Goal: Task Accomplishment & Management: Use online tool/utility

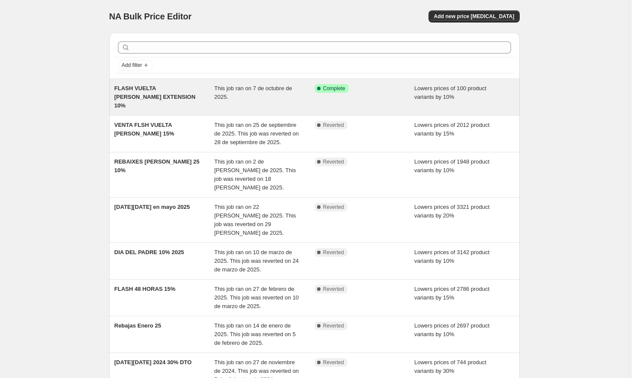
click at [278, 86] on span "This job ran on 7 de octubre de 2025." at bounding box center [253, 92] width 78 height 15
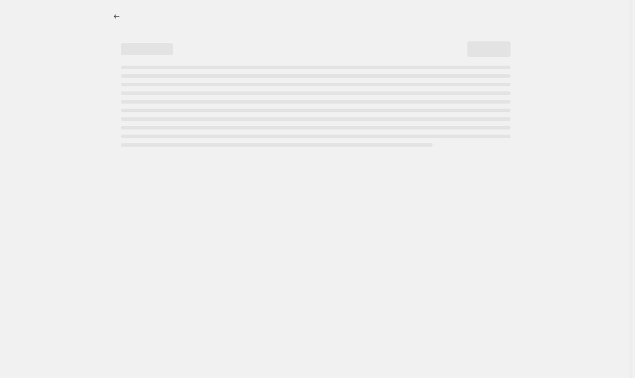
select select "percentage"
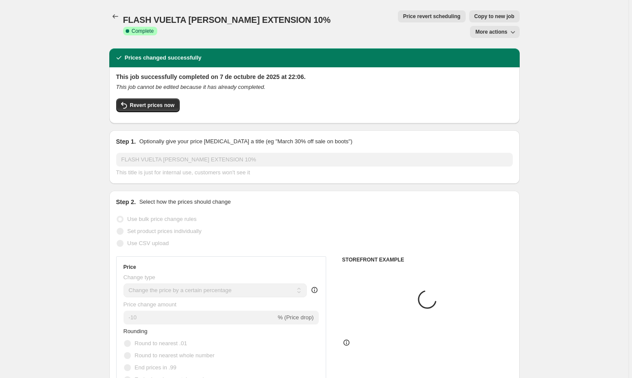
select select "collection"
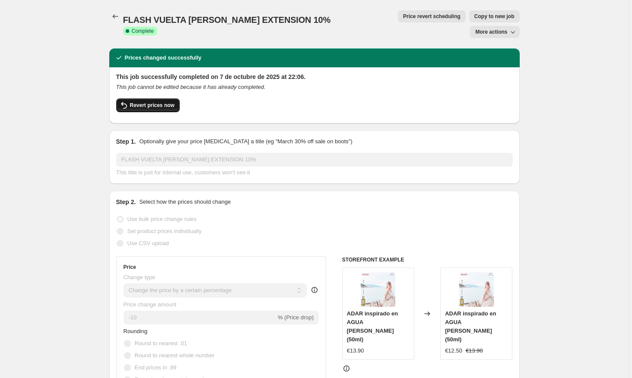
click at [159, 102] on span "Revert prices now" at bounding box center [152, 105] width 45 height 7
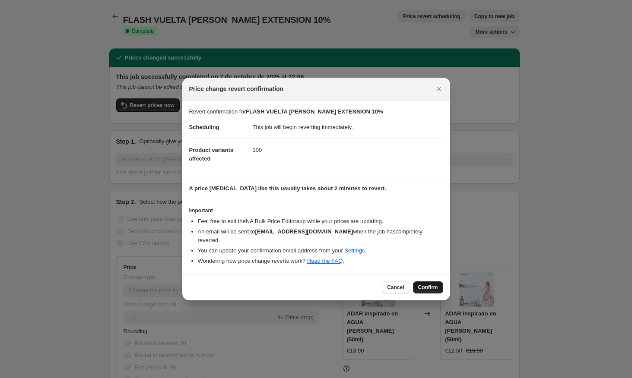
click at [428, 289] on span "Confirm" at bounding box center [428, 287] width 20 height 7
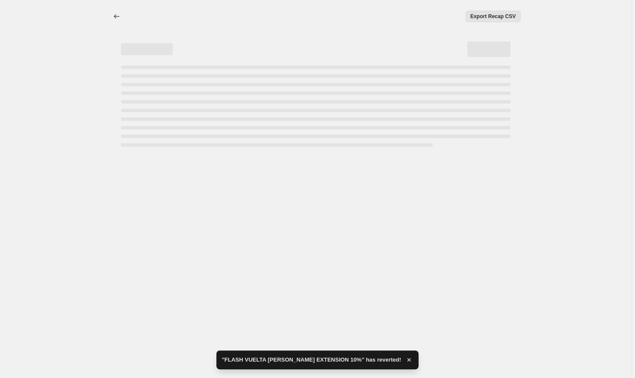
select select "percentage"
select select "collection"
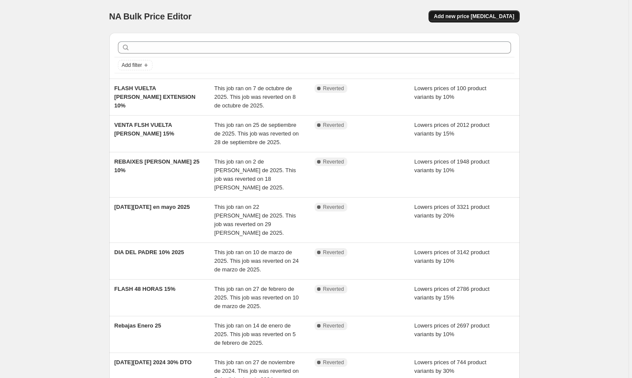
click at [470, 17] on span "Add new price [MEDICAL_DATA]" at bounding box center [474, 16] width 80 height 7
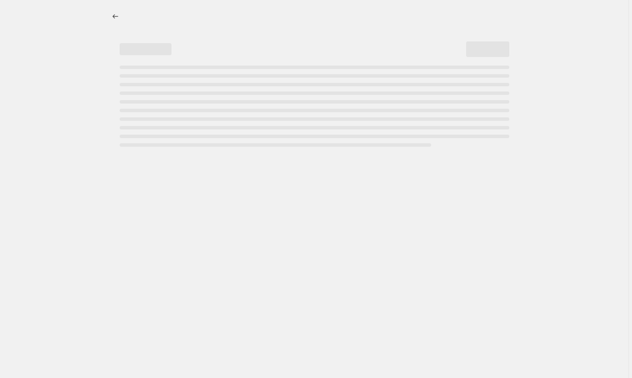
select select "percentage"
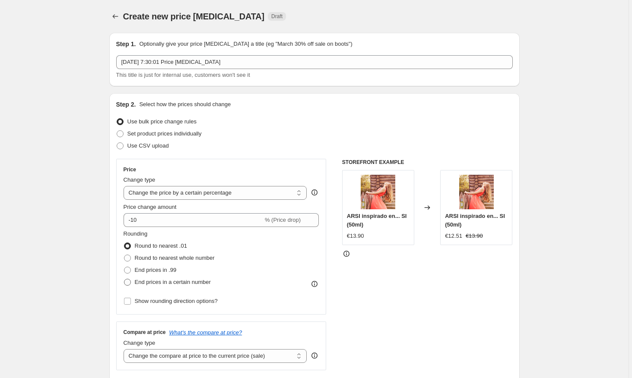
click at [130, 283] on span at bounding box center [127, 282] width 7 height 7
click at [124, 280] on input "End prices in a certain number" at bounding box center [124, 279] width 0 height 0
radio input "true"
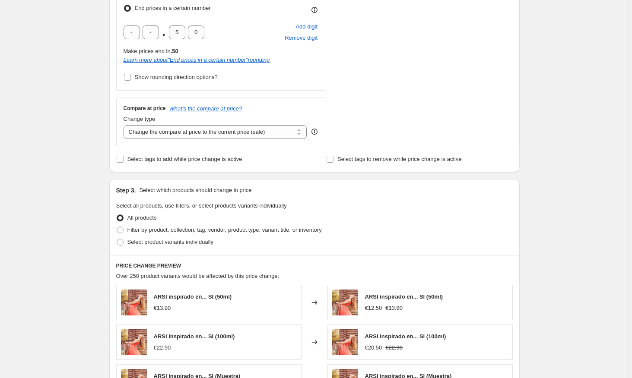
scroll to position [276, 0]
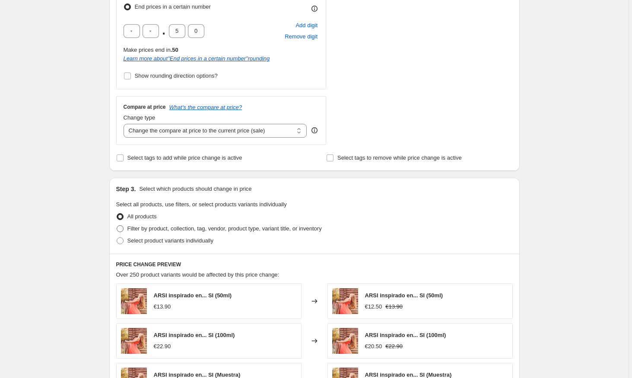
click at [124, 228] on span at bounding box center [120, 229] width 8 height 8
click at [117, 226] on input "Filter by product, collection, tag, vendor, product type, variant title, or inv…" at bounding box center [117, 226] width 0 height 0
radio input "true"
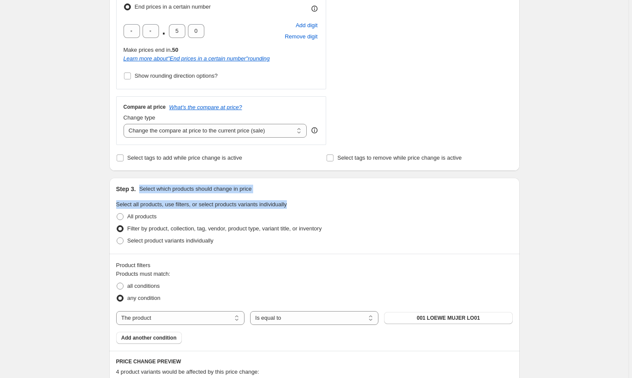
drag, startPoint x: 632, startPoint y: 179, endPoint x: 635, endPoint y: 206, distance: 26.5
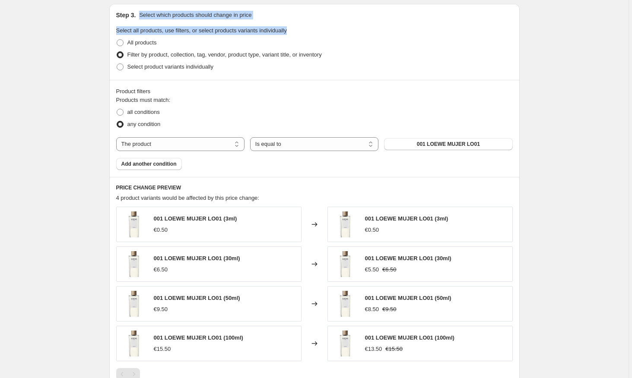
scroll to position [461, 0]
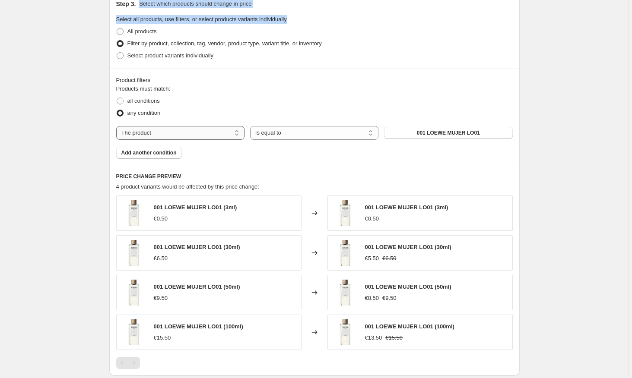
select select "collection"
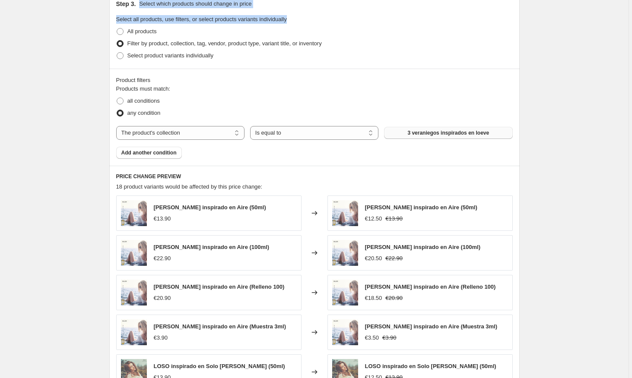
click at [429, 133] on span "3 veraniegos inspirados en loeve" at bounding box center [448, 133] width 82 height 7
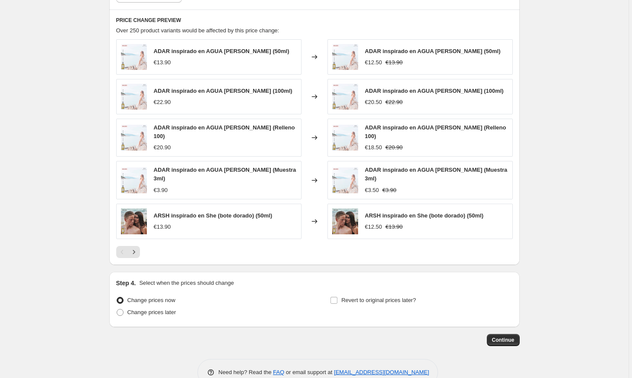
scroll to position [633, 0]
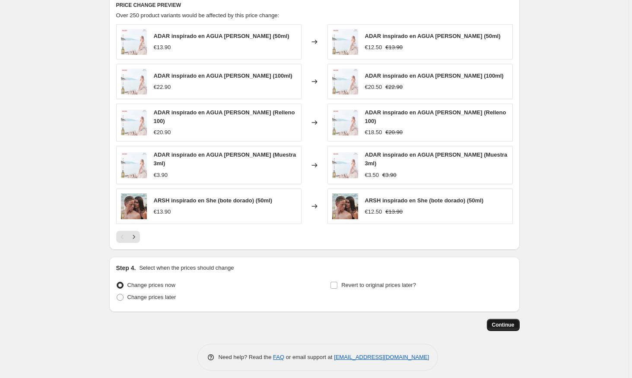
click at [508, 322] on span "Continue" at bounding box center [503, 325] width 22 height 7
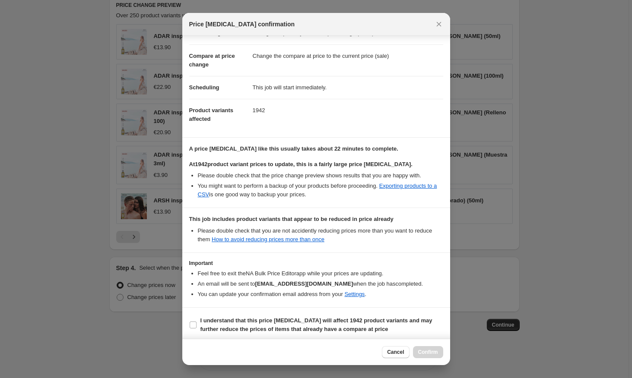
scroll to position [33, 0]
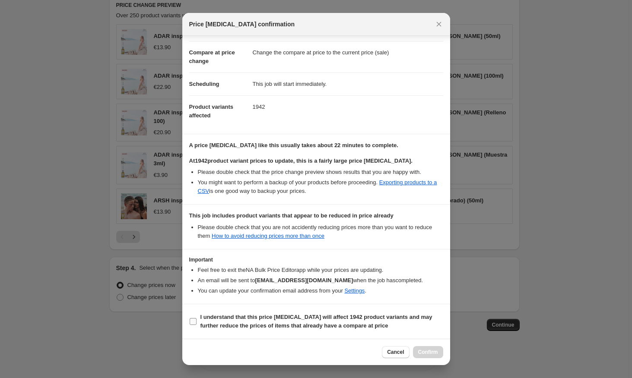
click at [196, 323] on input "I understand that this price [MEDICAL_DATA] will affect 1942 product variants a…" at bounding box center [193, 321] width 7 height 7
checkbox input "true"
click at [422, 355] on span "Confirm" at bounding box center [428, 352] width 20 height 7
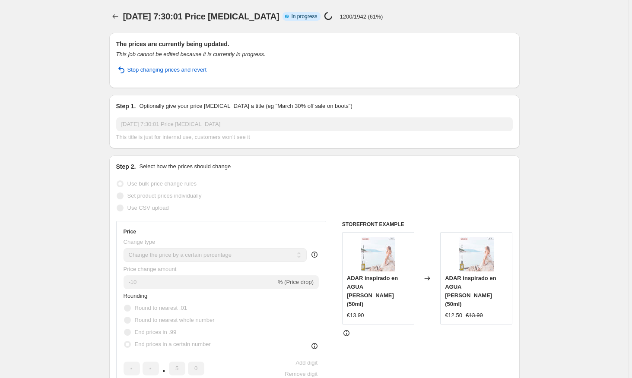
select select "percentage"
select select "collection"
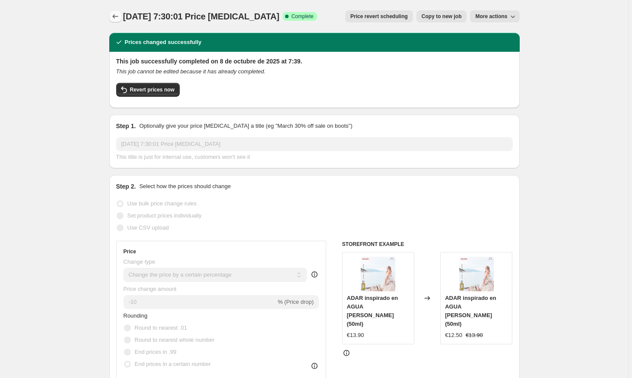
click at [112, 16] on icon "Price change jobs" at bounding box center [115, 16] width 9 height 9
